Goal: Find specific page/section

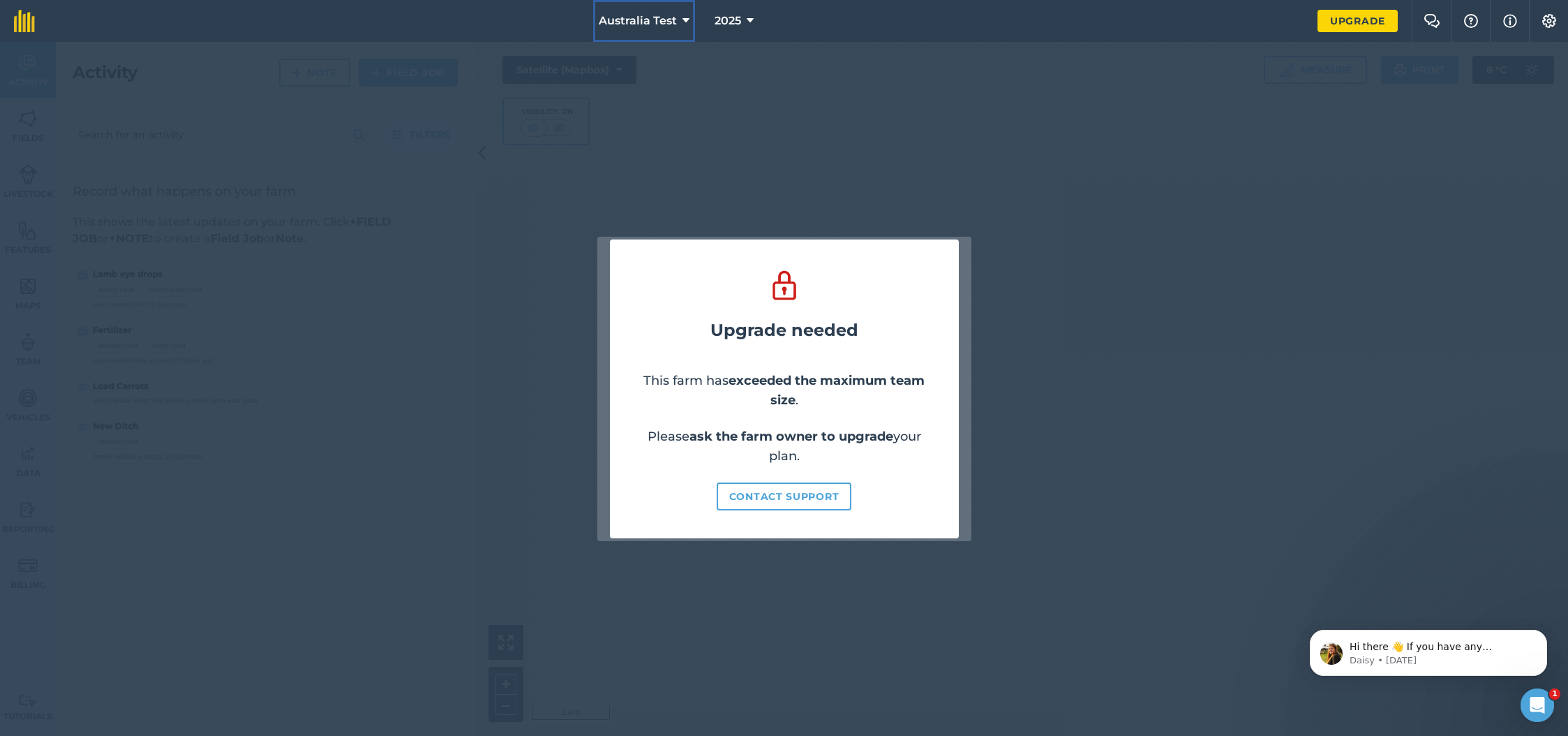
click at [668, 21] on span "Australia Test" at bounding box center [637, 20] width 78 height 16
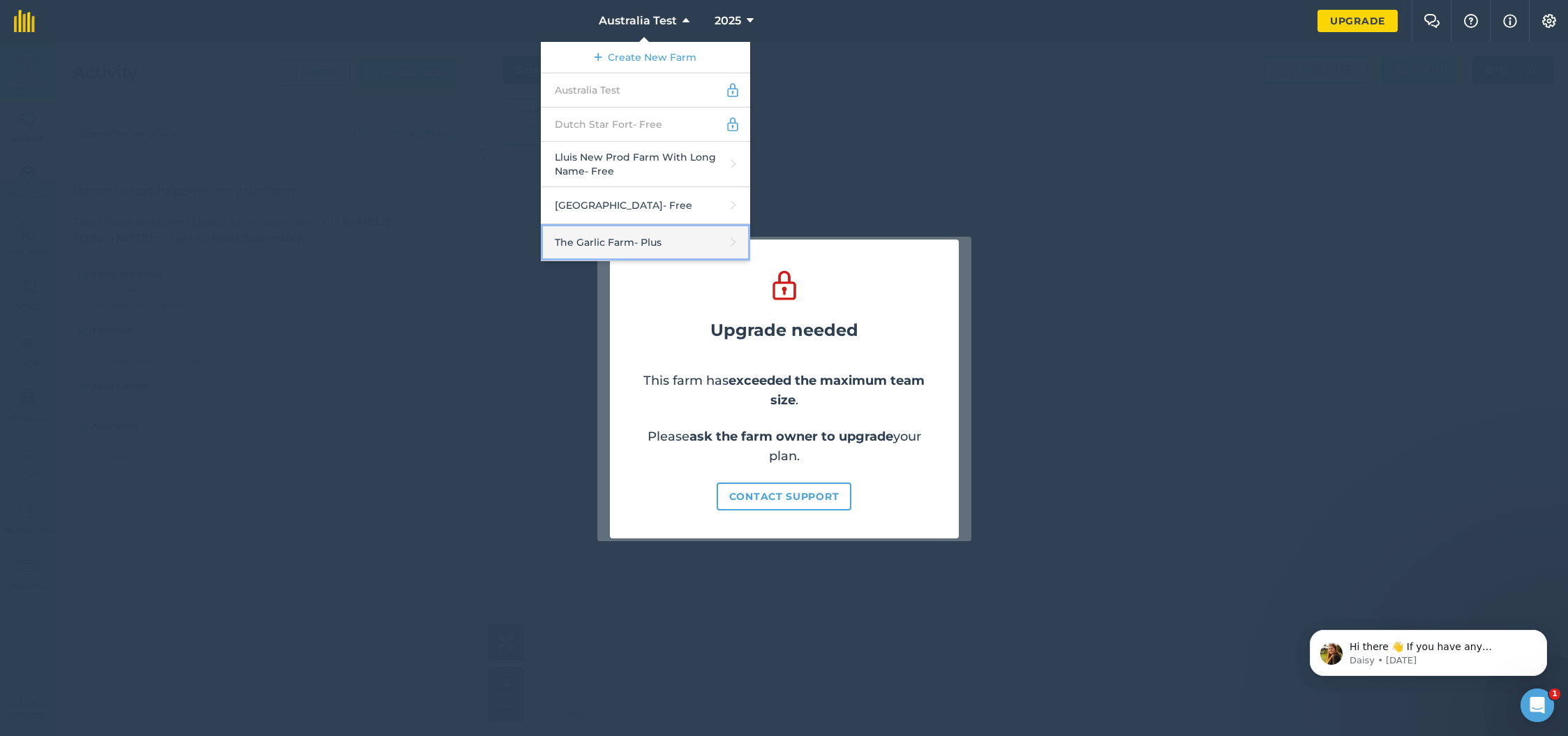
click at [603, 241] on link "The Garlic Farm - Plus" at bounding box center [645, 242] width 210 height 37
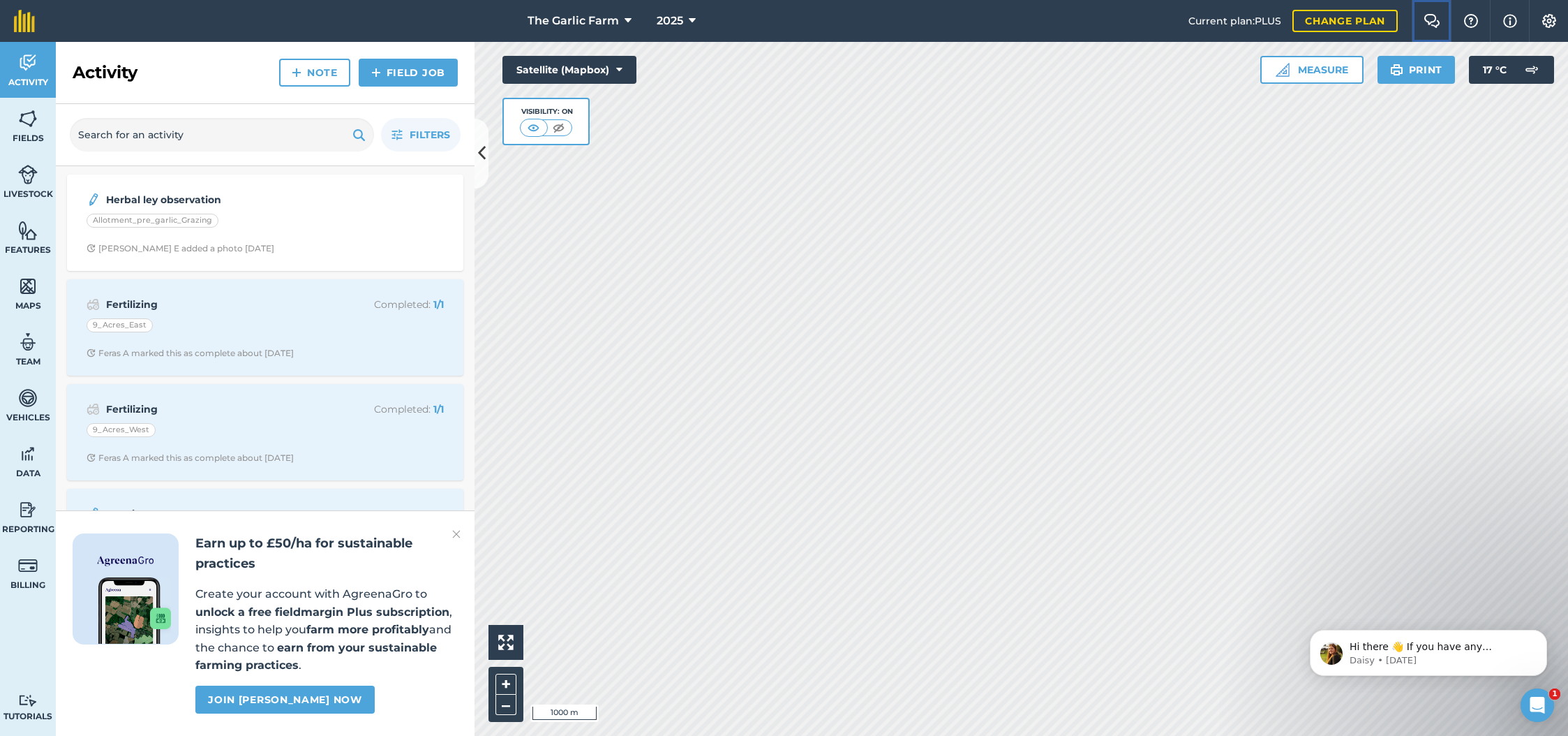
click at [1424, 19] on img at bounding box center [1431, 21] width 16 height 14
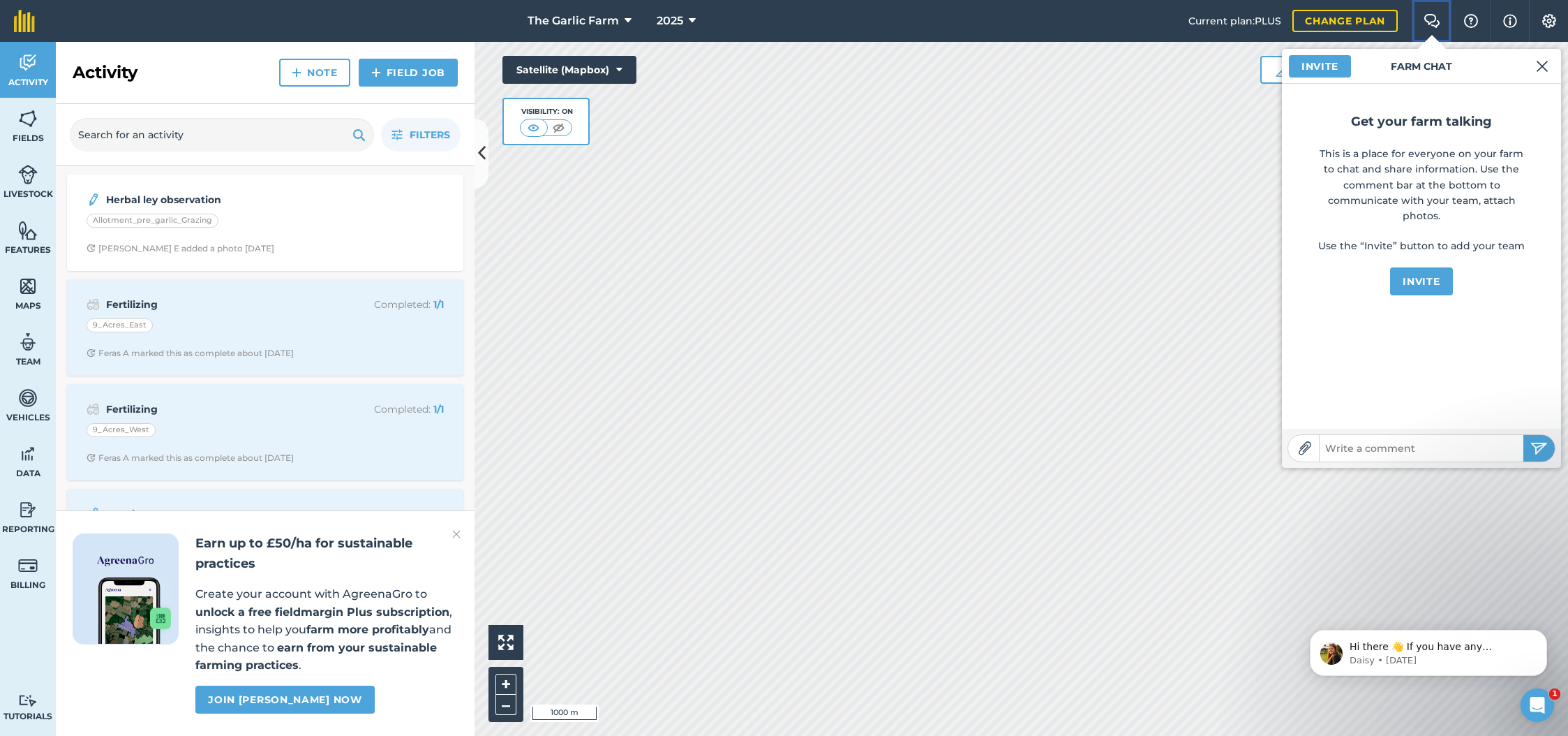
click at [1424, 19] on img at bounding box center [1431, 21] width 16 height 14
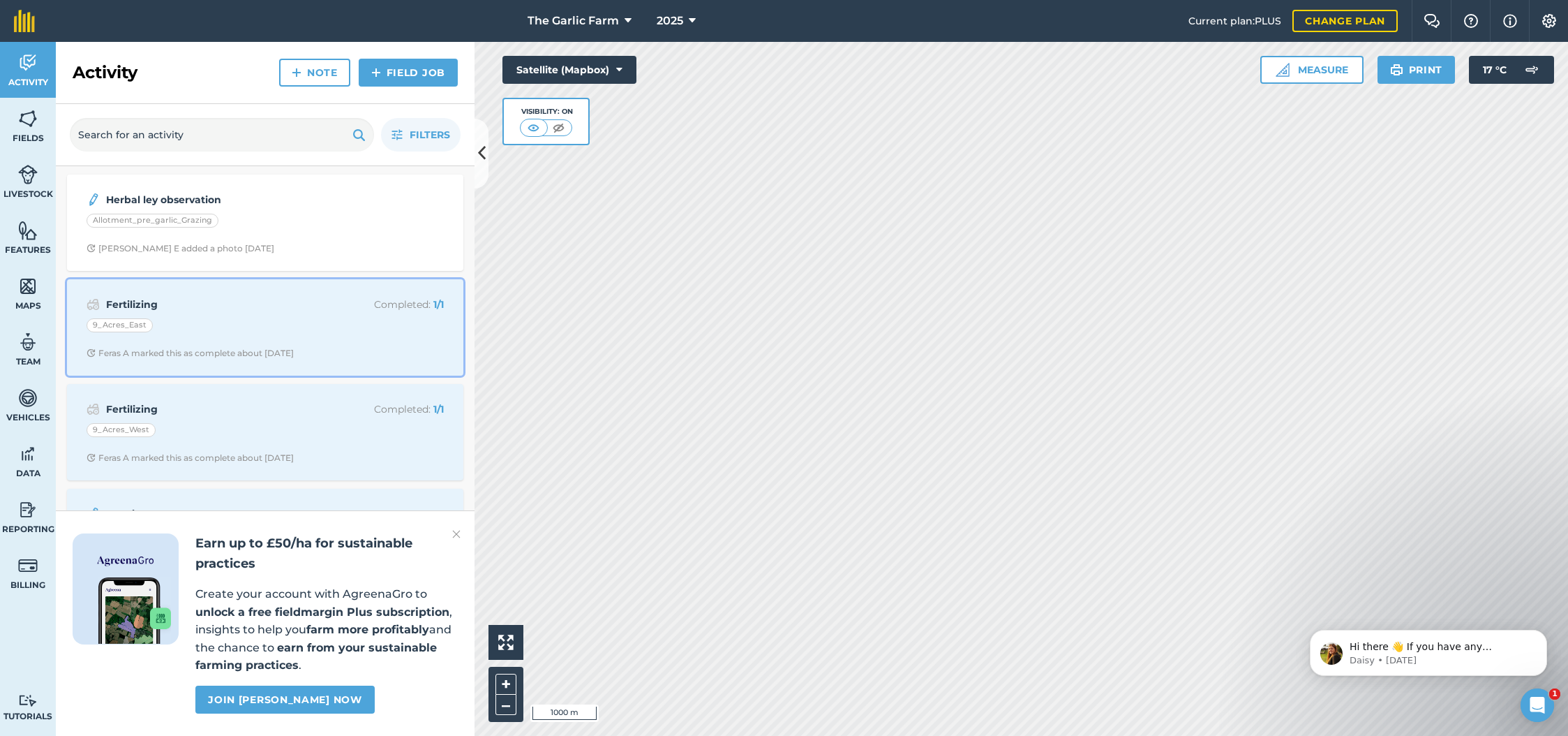
click at [236, 310] on strong "Fertilizing" at bounding box center [216, 304] width 221 height 15
